Goal: Information Seeking & Learning: Compare options

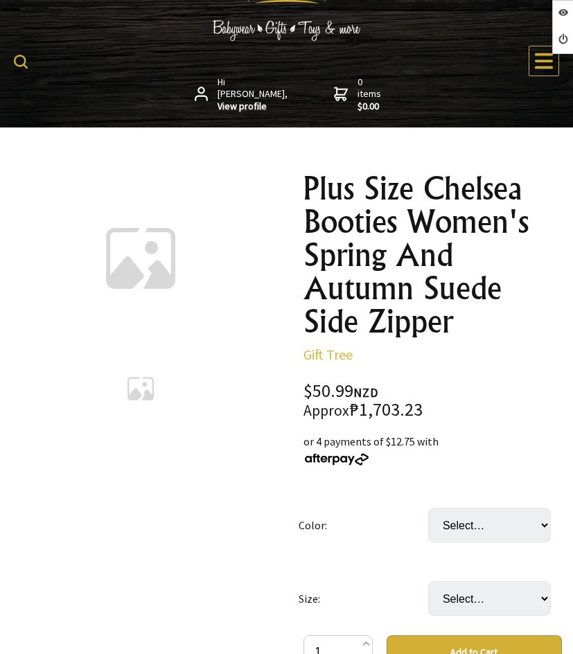
scroll to position [69, 0]
